Goal: Navigation & Orientation: Understand site structure

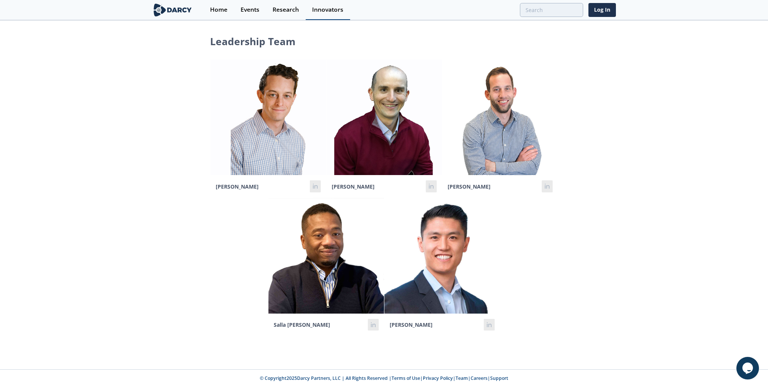
click at [334, 10] on div "Innovators" at bounding box center [327, 10] width 31 height 6
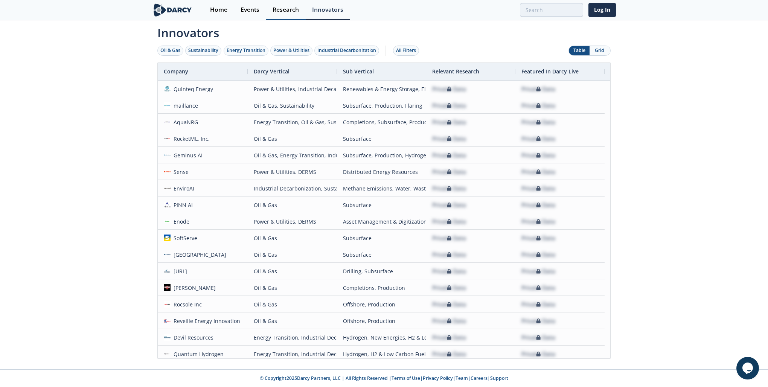
click at [275, 9] on div "Research" at bounding box center [286, 10] width 26 height 6
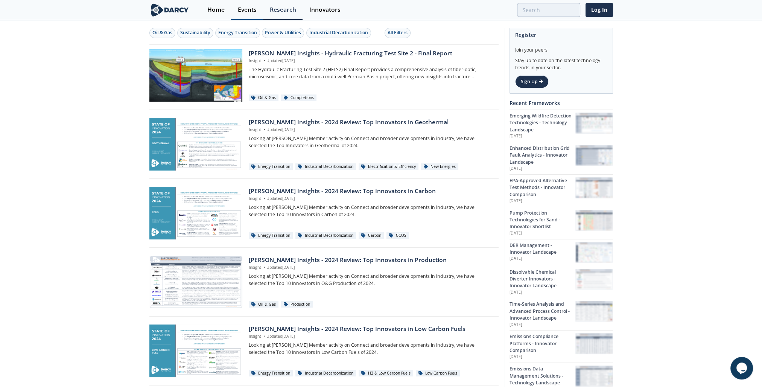
click at [250, 11] on div "Events" at bounding box center [247, 10] width 19 height 6
